Goal: Information Seeking & Learning: Learn about a topic

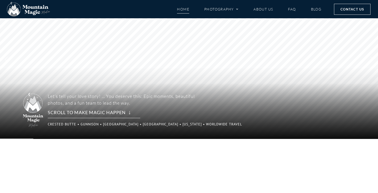
scroll to position [40, 0]
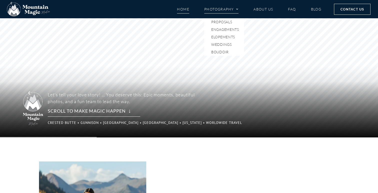
click at [233, 10] on link "Photography" at bounding box center [221, 9] width 34 height 9
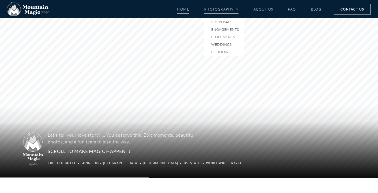
click at [235, 9] on span "Menu" at bounding box center [236, 10] width 5 height 8
click at [231, 11] on link "Photography" at bounding box center [221, 9] width 34 height 9
click at [229, 38] on link "Elopements" at bounding box center [224, 37] width 40 height 8
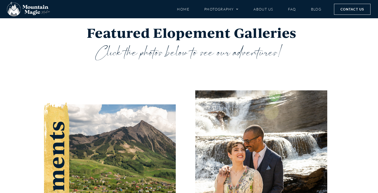
scroll to position [801, 0]
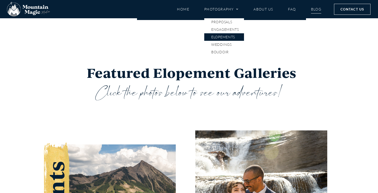
click at [315, 10] on link "Blog" at bounding box center [316, 9] width 11 height 9
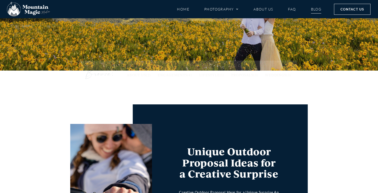
scroll to position [134, 0]
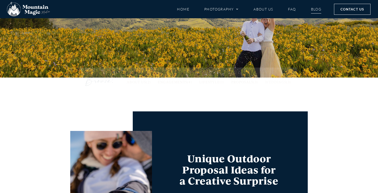
click at [275, 82] on link "Weddings" at bounding box center [275, 82] width 21 height 4
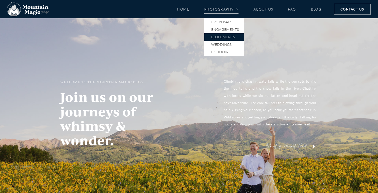
click at [225, 39] on link "Elopements" at bounding box center [224, 37] width 40 height 8
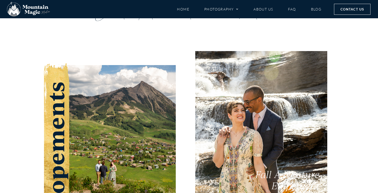
scroll to position [908, 0]
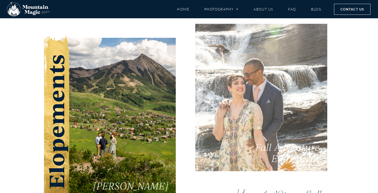
click at [222, 79] on link "Fall Adventure Elopement" at bounding box center [261, 96] width 132 height 151
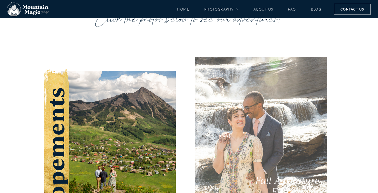
scroll to position [874, 0]
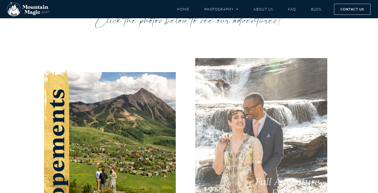
click at [255, 115] on link "Fall Adventure Elopement" at bounding box center [261, 130] width 132 height 151
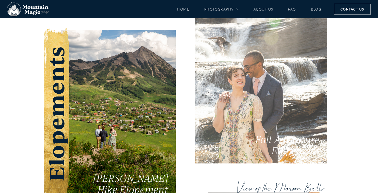
scroll to position [917, 0]
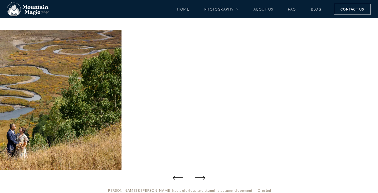
scroll to position [45, 0]
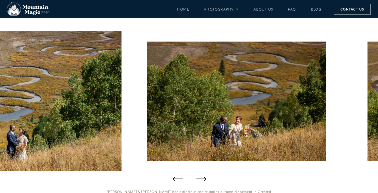
click at [202, 178] on icon "Next slide" at bounding box center [201, 179] width 10 height 10
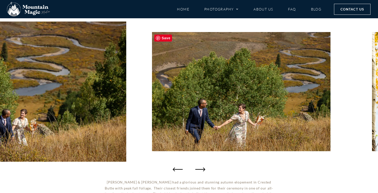
scroll to position [54, 0]
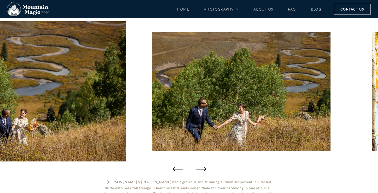
click at [203, 168] on icon "Next slide" at bounding box center [201, 169] width 10 height 10
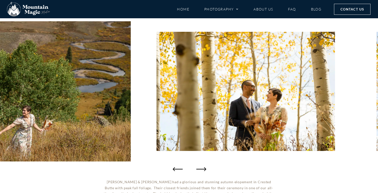
click at [203, 168] on icon "Next slide" at bounding box center [201, 169] width 10 height 10
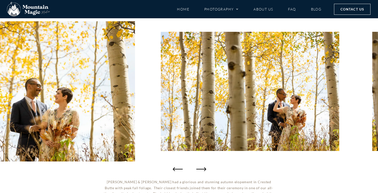
click at [203, 168] on icon "Next slide" at bounding box center [201, 169] width 10 height 10
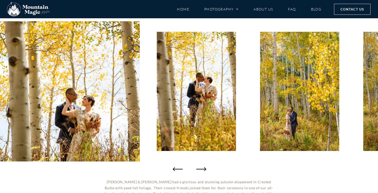
click at [203, 168] on icon "Next slide" at bounding box center [201, 169] width 10 height 10
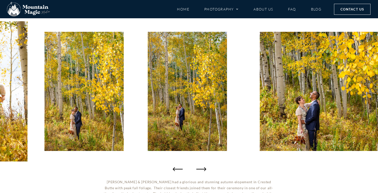
click at [203, 168] on icon "Next slide" at bounding box center [201, 169] width 10 height 10
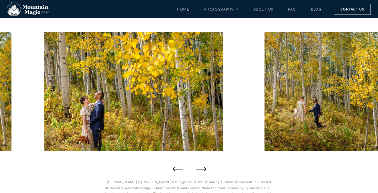
click at [203, 168] on icon "Next slide" at bounding box center [201, 169] width 10 height 10
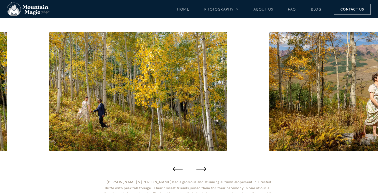
click at [203, 168] on icon "Next slide" at bounding box center [201, 169] width 10 height 10
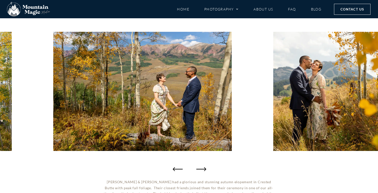
click at [203, 168] on icon "Next slide" at bounding box center [201, 169] width 10 height 10
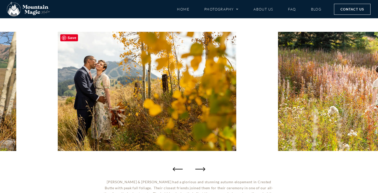
scroll to position [99, 0]
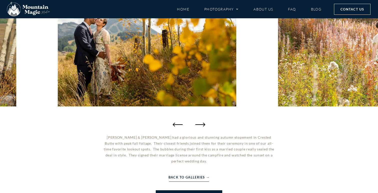
click at [190, 174] on link "Back to Galleries →" at bounding box center [189, 177] width 41 height 6
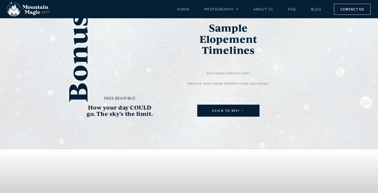
scroll to position [1048, 0]
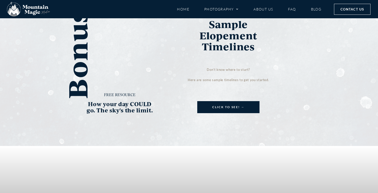
click at [263, 75] on link "View of the Maroon Bells Summer Adventure Elopement" at bounding box center [264, 99] width 112 height 79
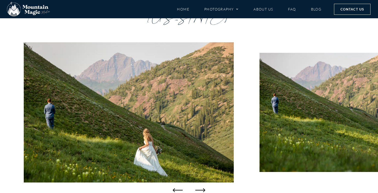
scroll to position [50, 0]
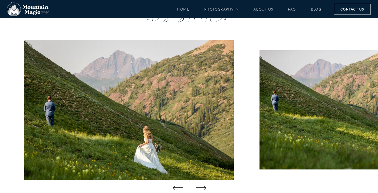
click at [202, 182] on icon "Next slide" at bounding box center [201, 187] width 10 height 10
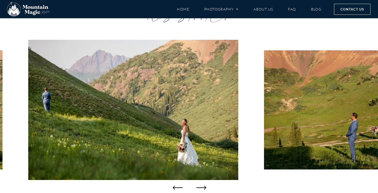
click at [202, 182] on icon "Next slide" at bounding box center [201, 187] width 10 height 10
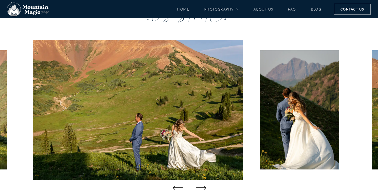
click at [202, 182] on icon "Next slide" at bounding box center [201, 187] width 10 height 10
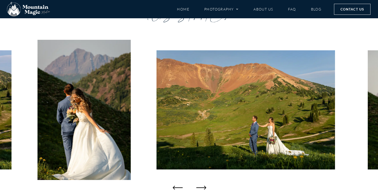
click at [202, 182] on icon "Next slide" at bounding box center [201, 187] width 10 height 10
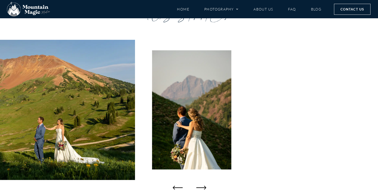
click at [202, 182] on icon "Next slide" at bounding box center [201, 187] width 10 height 10
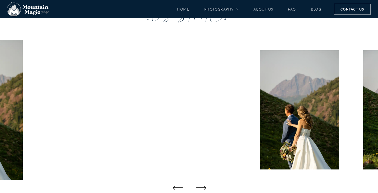
click at [202, 182] on icon "Next slide" at bounding box center [201, 187] width 10 height 10
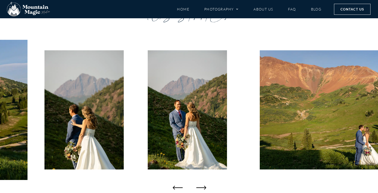
click at [202, 182] on icon "Next slide" at bounding box center [201, 187] width 10 height 10
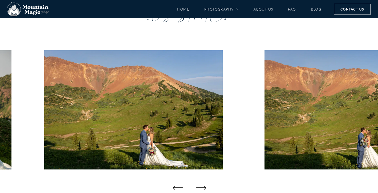
click at [202, 182] on icon "Next slide" at bounding box center [201, 187] width 10 height 10
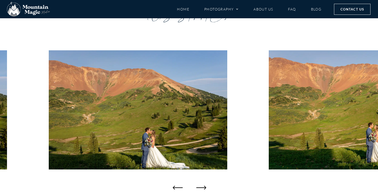
click at [202, 182] on icon "Next slide" at bounding box center [201, 187] width 10 height 10
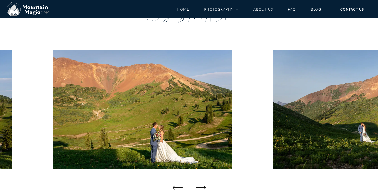
click at [202, 182] on icon "Next slide" at bounding box center [201, 187] width 10 height 10
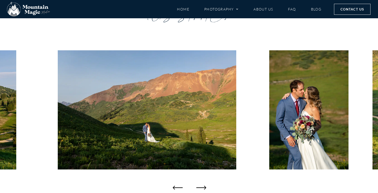
click at [202, 182] on icon "Next slide" at bounding box center [201, 187] width 10 height 10
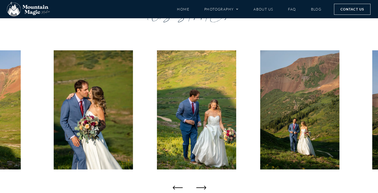
click at [202, 182] on icon "Next slide" at bounding box center [201, 187] width 10 height 10
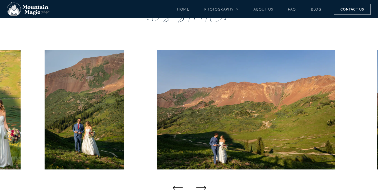
click at [202, 182] on icon "Next slide" at bounding box center [201, 187] width 10 height 10
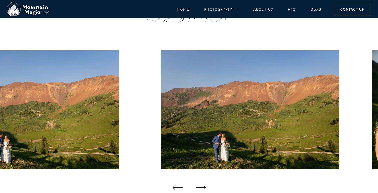
click at [202, 182] on icon "Next slide" at bounding box center [201, 187] width 10 height 10
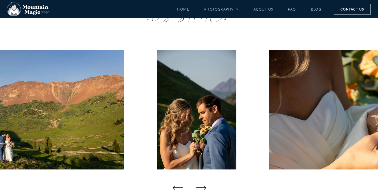
click at [202, 182] on icon "Next slide" at bounding box center [201, 187] width 10 height 10
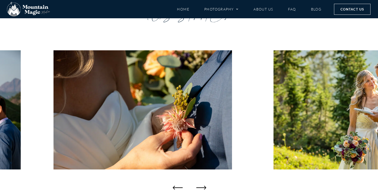
click at [202, 182] on icon "Next slide" at bounding box center [201, 187] width 10 height 10
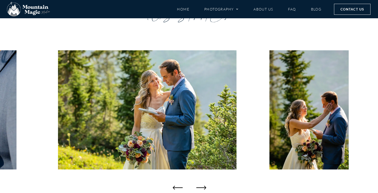
click at [202, 182] on icon "Next slide" at bounding box center [201, 187] width 10 height 10
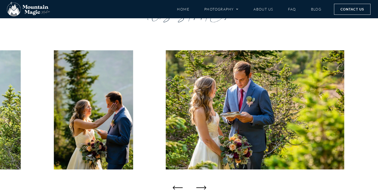
click at [202, 182] on icon "Next slide" at bounding box center [201, 187] width 10 height 10
